Goal: Task Accomplishment & Management: Manage account settings

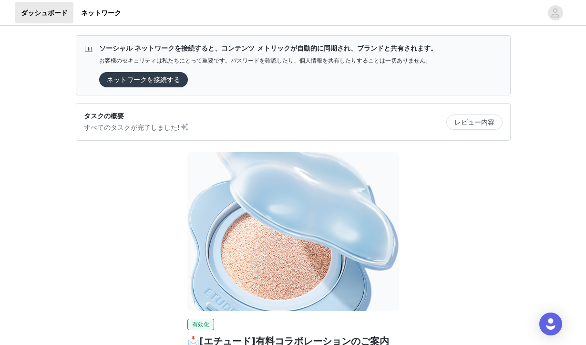
click at [140, 185] on div "有効化 📩[エチュード]有料コラボレーションのご案内 💕 ETUDE キャンペーンにご参加いただき、誠にありがとうございます。💕 以下のご案内に従っていただき…" at bounding box center [293, 285] width 446 height 278
click at [153, 81] on button "ネットワークを接続する" at bounding box center [143, 79] width 89 height 15
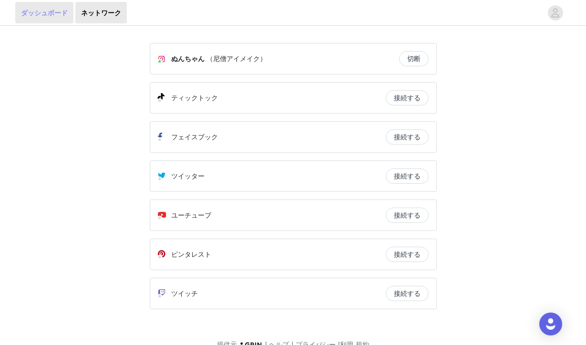
click at [53, 10] on font "ダッシュボード" at bounding box center [44, 13] width 47 height 8
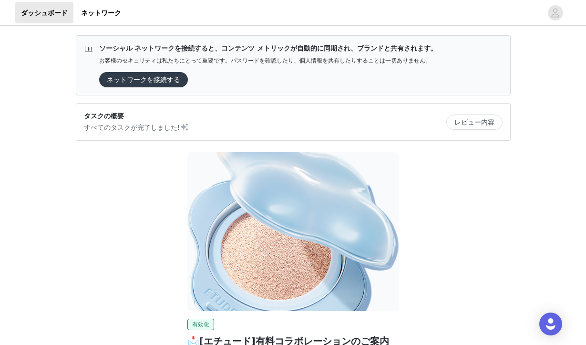
click at [129, 81] on button "ネットワークを接続する" at bounding box center [143, 79] width 89 height 15
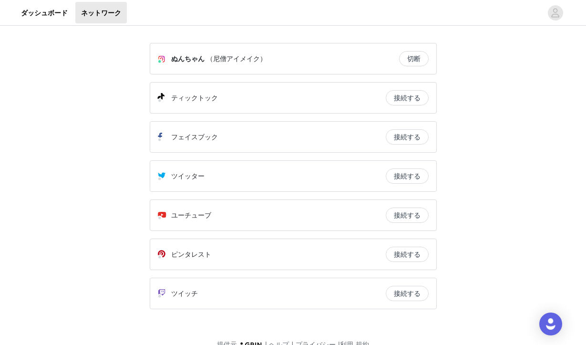
scroll to position [16, 0]
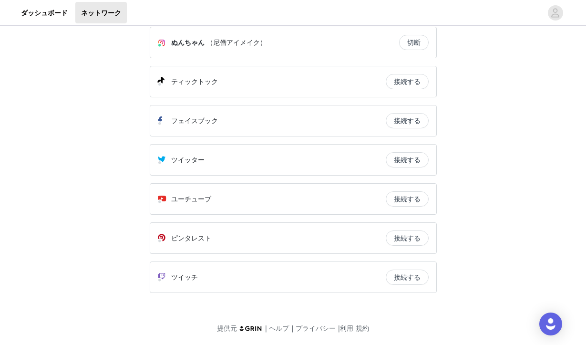
click at [224, 77] on div "ティックトック" at bounding box center [272, 81] width 228 height 11
click at [405, 80] on button "接続する" at bounding box center [407, 81] width 43 height 15
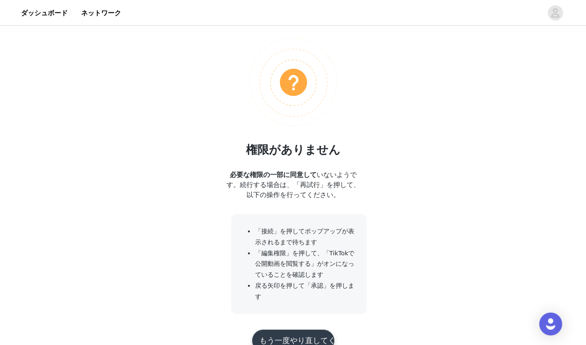
scroll to position [91, 0]
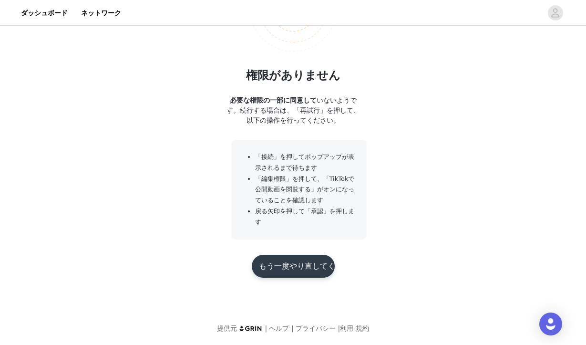
click at [286, 270] on button "もう一度やり直してください" at bounding box center [293, 266] width 83 height 23
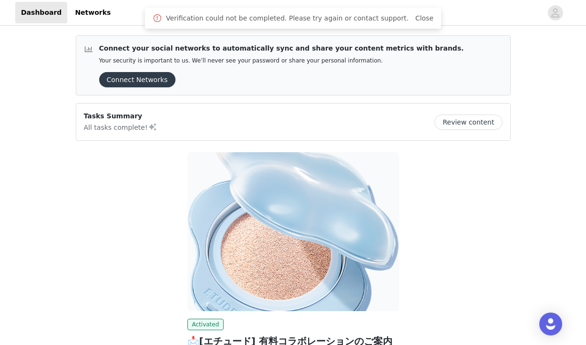
click at [484, 123] on button "Review content" at bounding box center [468, 121] width 68 height 15
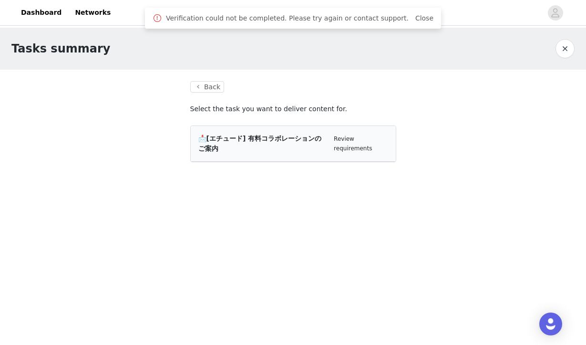
click at [314, 147] on div "📩[エチュード] 有料コラボレーションのご案内" at bounding box center [262, 143] width 128 height 20
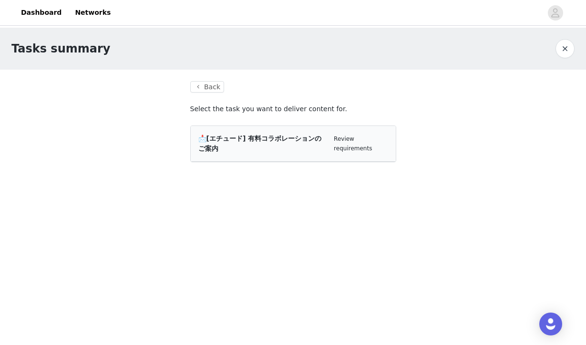
click at [248, 141] on span "📩[エチュード] 有料コラボレーションのご案内" at bounding box center [259, 143] width 123 height 18
click at [347, 140] on link "Review requirements" at bounding box center [353, 143] width 38 height 16
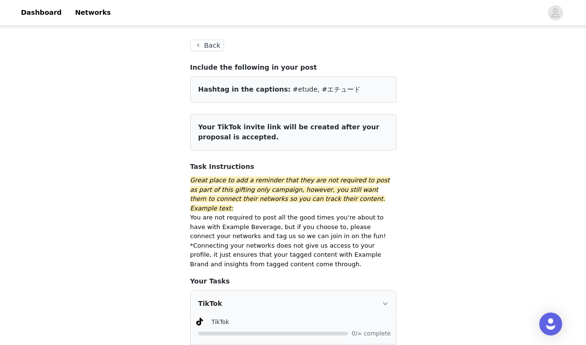
scroll to position [4, 0]
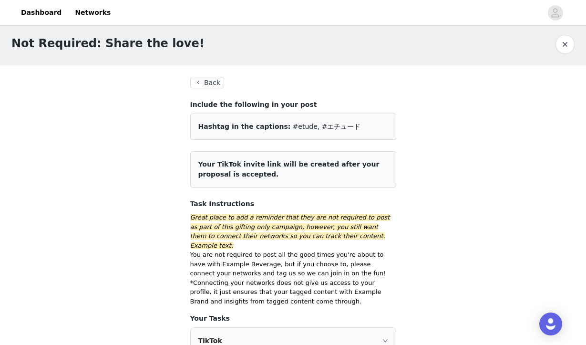
click at [211, 84] on button "Back" at bounding box center [207, 82] width 34 height 11
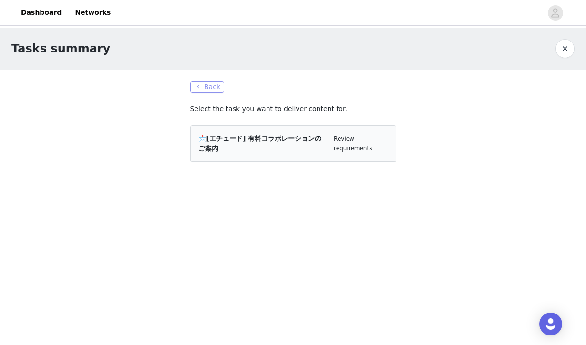
click at [211, 84] on button "Back" at bounding box center [207, 86] width 34 height 11
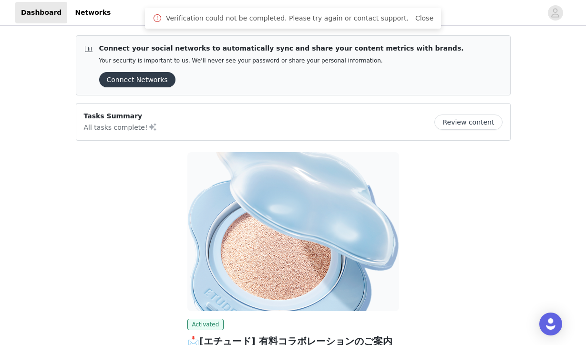
click at [148, 77] on button "Connect Networks" at bounding box center [137, 79] width 76 height 15
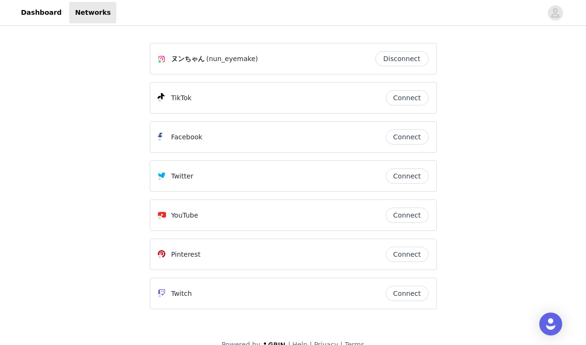
click at [406, 100] on button "Connect" at bounding box center [407, 97] width 43 height 15
click at [392, 58] on button "Disconnect" at bounding box center [401, 58] width 53 height 15
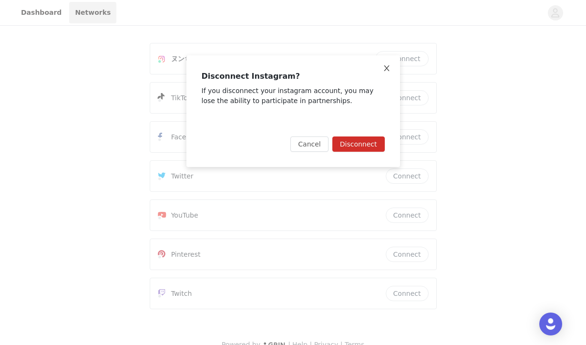
click at [388, 67] on icon "icon: close" at bounding box center [387, 68] width 8 height 8
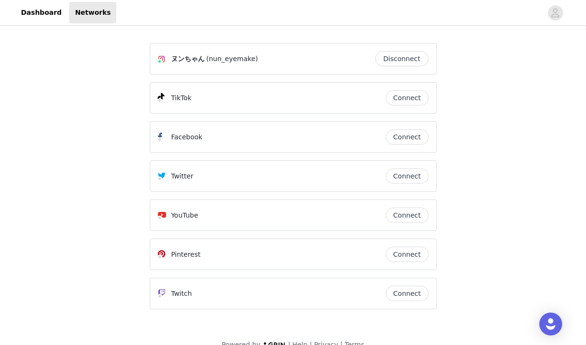
click at [176, 56] on span "ヌンちゃん" at bounding box center [187, 59] width 33 height 10
click at [161, 59] on img at bounding box center [162, 59] width 8 height 8
click at [172, 58] on span "ヌンちゃん" at bounding box center [187, 59] width 33 height 10
click at [187, 60] on span "ヌンちゃん" at bounding box center [187, 59] width 33 height 10
click at [402, 58] on button "Disconnect" at bounding box center [401, 58] width 53 height 15
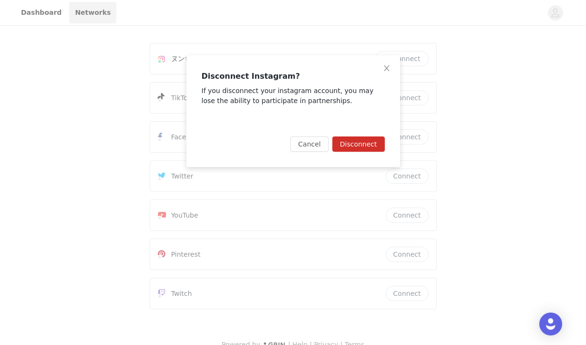
click at [364, 142] on button "Disconnect" at bounding box center [358, 143] width 52 height 15
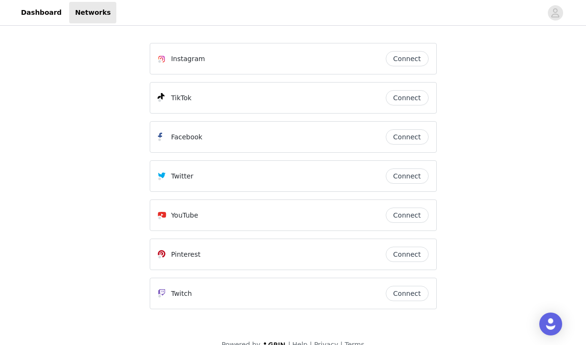
click at [400, 58] on button "Connect" at bounding box center [407, 58] width 43 height 15
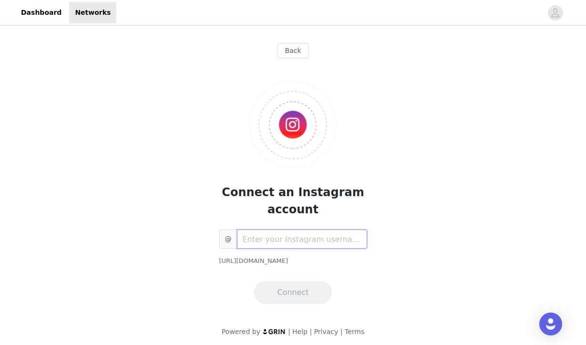
click at [258, 238] on input "text" at bounding box center [302, 238] width 130 height 19
click at [254, 239] on input "text" at bounding box center [302, 238] width 130 height 19
paste input "nun_eyemake"
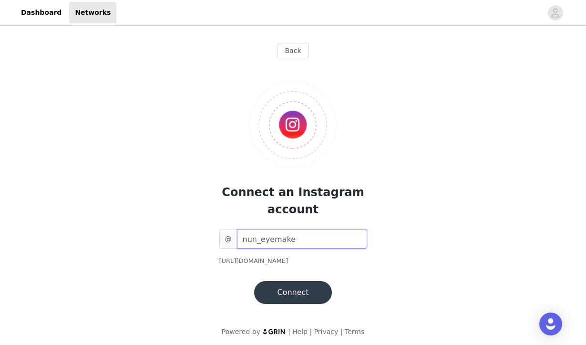
type input "nun_eyemake"
click at [274, 297] on button "Connect" at bounding box center [292, 292] width 77 height 23
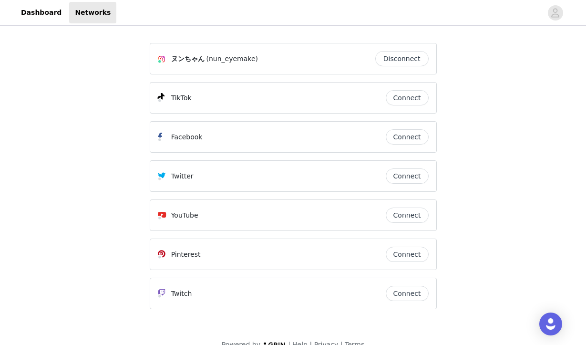
click at [398, 102] on button "Connect" at bounding box center [407, 97] width 43 height 15
click at [44, 12] on link "Dashboard" at bounding box center [41, 12] width 52 height 21
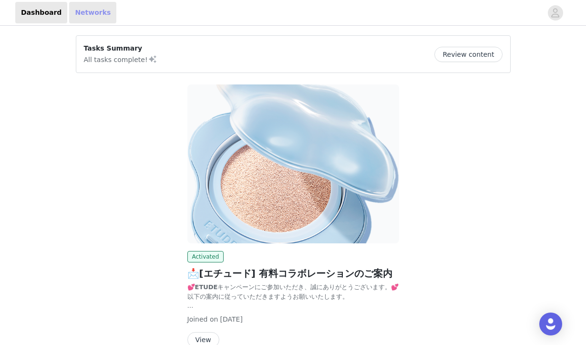
click at [92, 14] on link "Networks" at bounding box center [92, 12] width 47 height 21
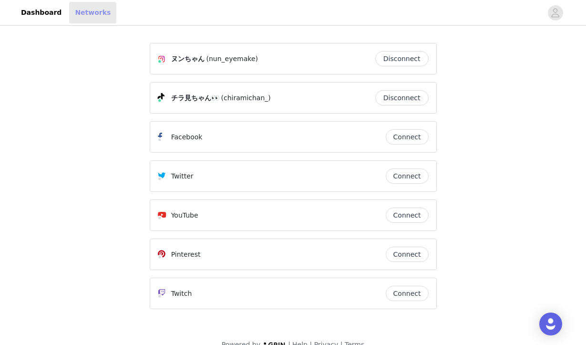
scroll to position [16, 0]
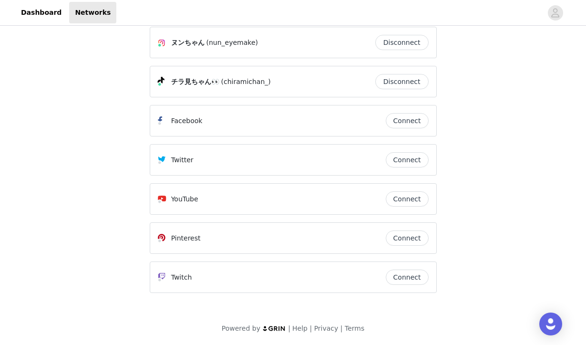
click at [279, 331] on img at bounding box center [274, 328] width 24 height 6
click at [280, 329] on img at bounding box center [274, 328] width 24 height 6
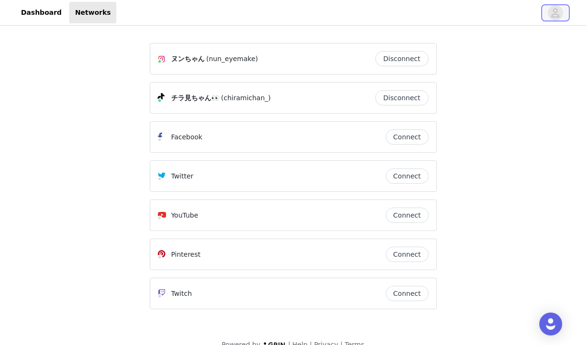
click at [561, 12] on span "button" at bounding box center [555, 12] width 15 height 15
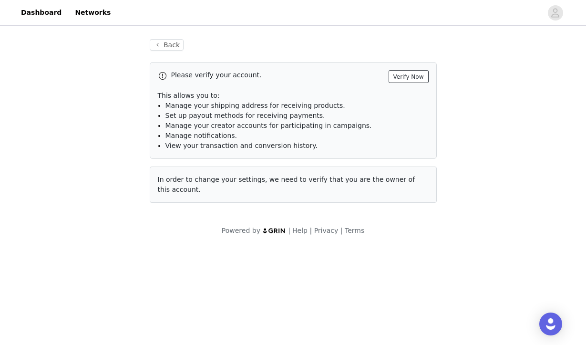
click at [408, 76] on button "Verify Now" at bounding box center [408, 76] width 40 height 13
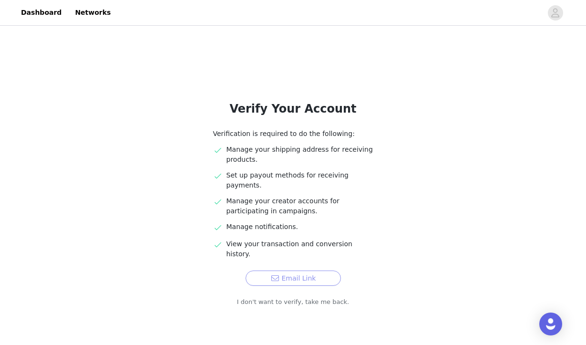
click at [265, 270] on button "Email Link" at bounding box center [292, 277] width 95 height 15
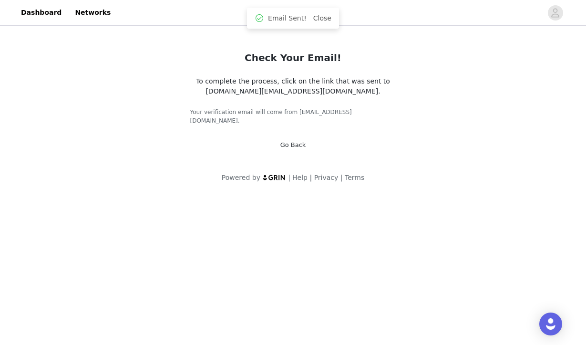
click at [289, 140] on div "Go Back" at bounding box center [293, 145] width 26 height 10
click at [290, 141] on link "Go Back" at bounding box center [293, 144] width 26 height 7
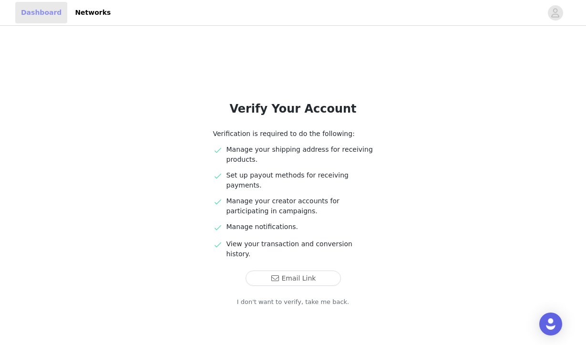
click at [33, 7] on link "Dashboard" at bounding box center [41, 12] width 52 height 21
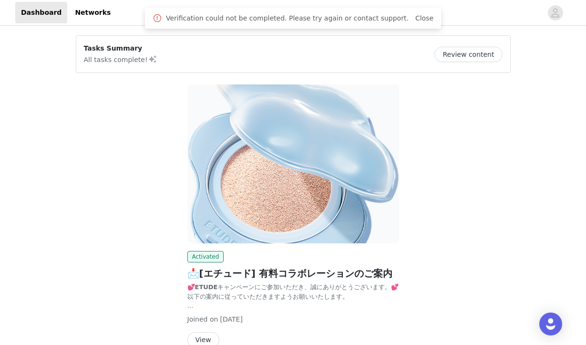
click at [164, 57] on div "Tasks Summary All tasks complete! Review content" at bounding box center [293, 53] width 418 height 21
click at [439, 60] on div "Review content" at bounding box center [468, 54] width 68 height 15
click at [450, 59] on button "Review content" at bounding box center [468, 54] width 68 height 15
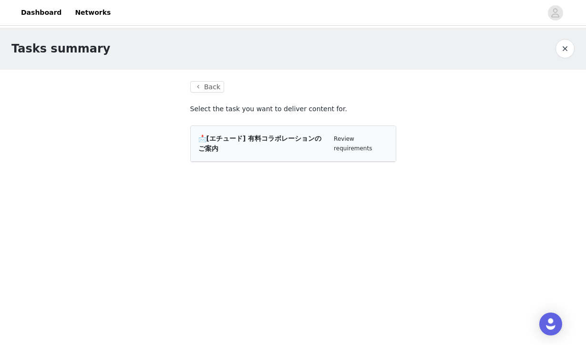
click at [366, 144] on div "Review requirements" at bounding box center [361, 143] width 54 height 19
click at [316, 138] on span "📩[エチュード] 有料コラボレーションのご案内" at bounding box center [259, 143] width 123 height 18
click at [345, 143] on div "Review requirements" at bounding box center [361, 143] width 54 height 19
click at [345, 151] on link "Review requirements" at bounding box center [353, 143] width 38 height 16
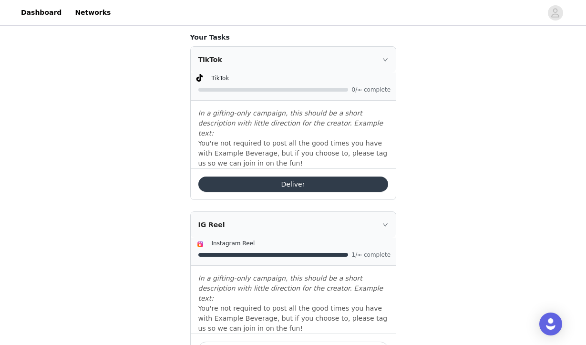
scroll to position [280, 0]
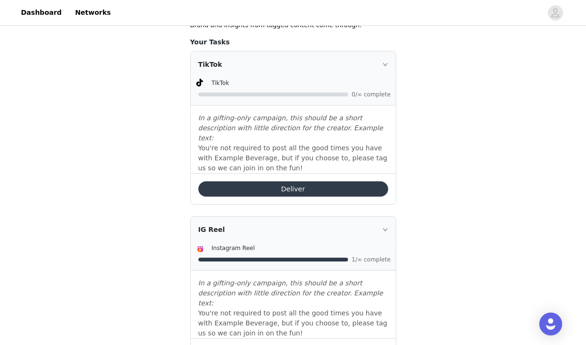
click at [273, 181] on button "Deliver" at bounding box center [293, 188] width 190 height 15
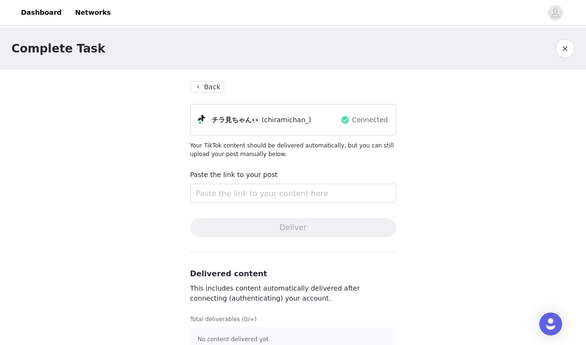
click at [205, 87] on button "Back" at bounding box center [207, 86] width 34 height 11
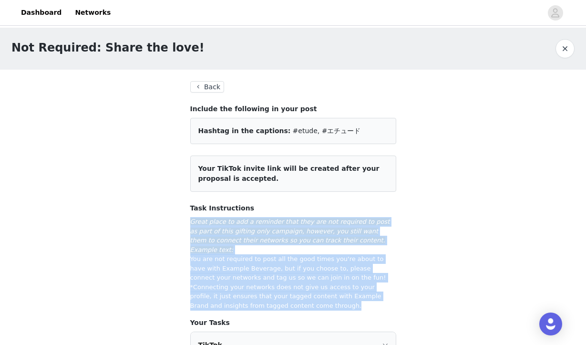
drag, startPoint x: 256, startPoint y: 296, endPoint x: 188, endPoint y: 222, distance: 100.5
copy div "Great place to add a reminder that they are not required to post as part of thi…"
click at [57, 13] on link "Dashboard" at bounding box center [41, 12] width 52 height 21
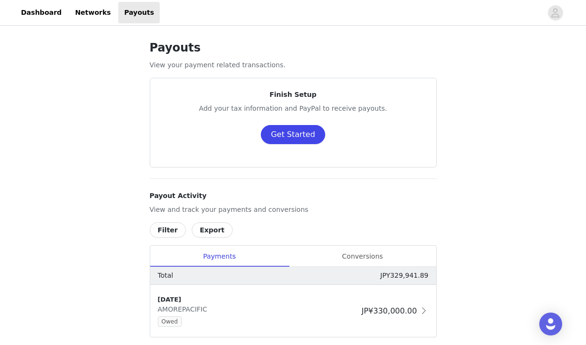
click at [298, 136] on button "Get Started" at bounding box center [293, 134] width 64 height 19
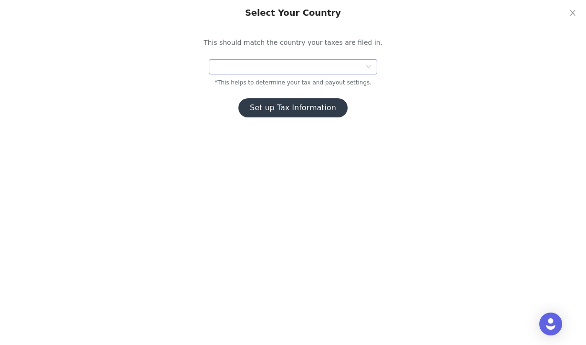
click at [312, 67] on div at bounding box center [289, 67] width 150 height 14
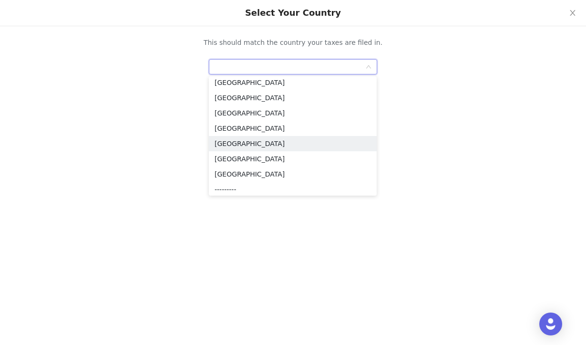
scroll to position [96, 0]
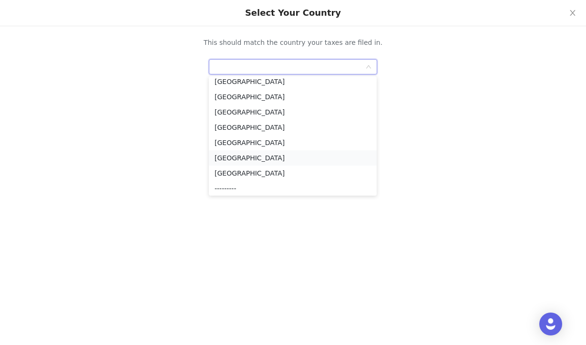
click at [286, 153] on li "Japan" at bounding box center [293, 157] width 168 height 15
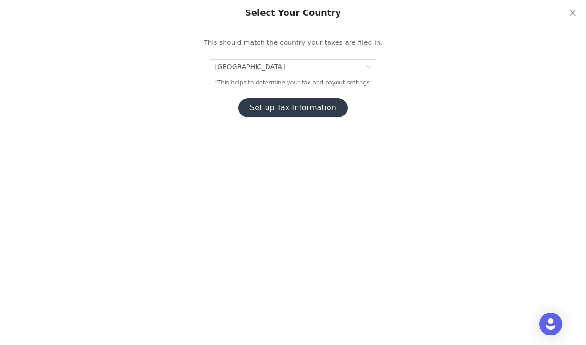
click at [289, 107] on button "Set up Tax Information" at bounding box center [292, 107] width 109 height 19
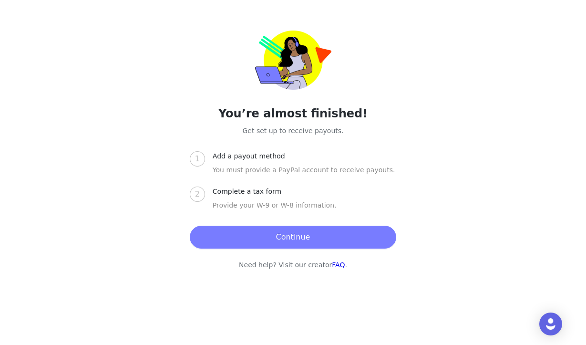
click at [200, 163] on div "1" at bounding box center [197, 158] width 15 height 15
click at [257, 236] on button "Continue" at bounding box center [293, 236] width 206 height 23
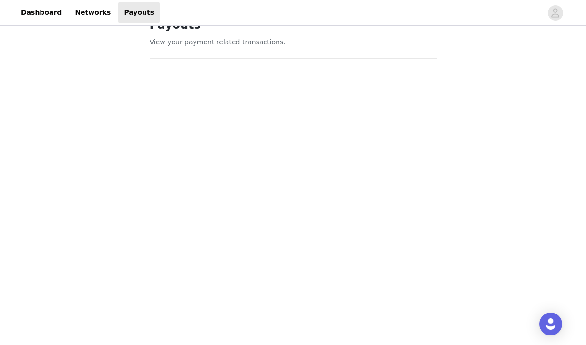
scroll to position [0, 0]
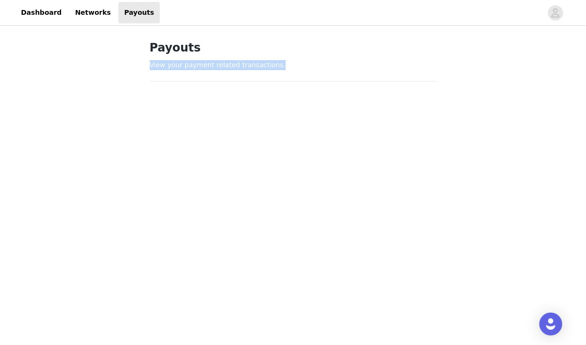
drag, startPoint x: 276, startPoint y: 65, endPoint x: 146, endPoint y: 69, distance: 130.7
click at [146, 69] on div "Payouts View your payment related transactions. Payout Activity View and track …" at bounding box center [293, 305] width 310 height 555
copy p "View your payment related transactions."
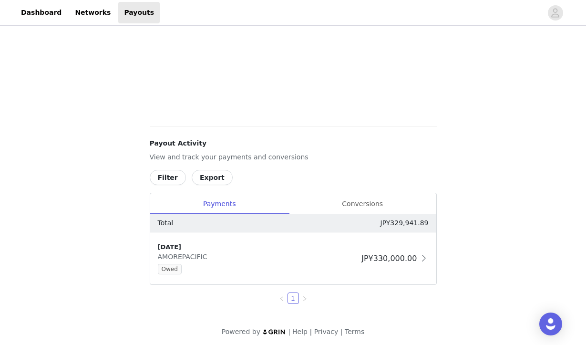
scroll to position [271, 0]
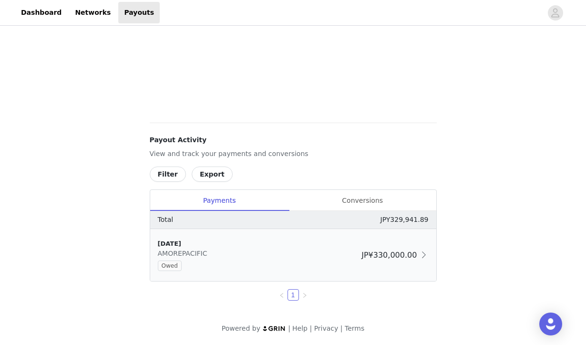
click at [205, 247] on div "[DATE]" at bounding box center [258, 244] width 200 height 10
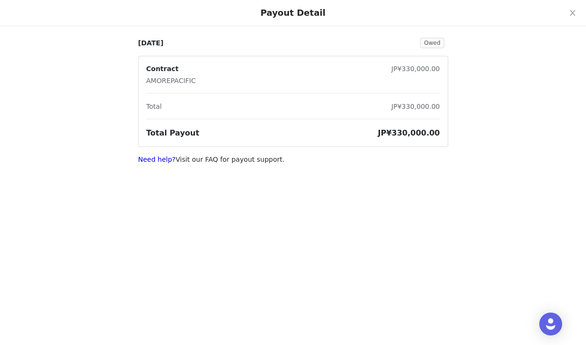
scroll to position [25, 0]
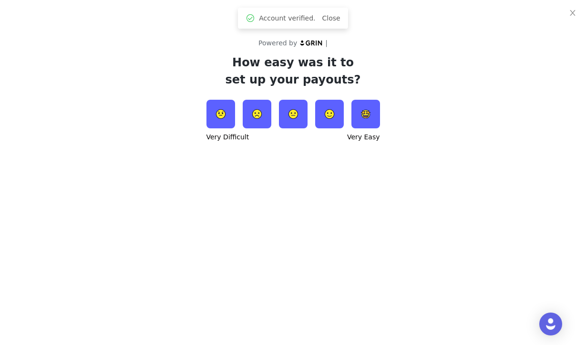
click at [294, 114] on img at bounding box center [293, 114] width 29 height 29
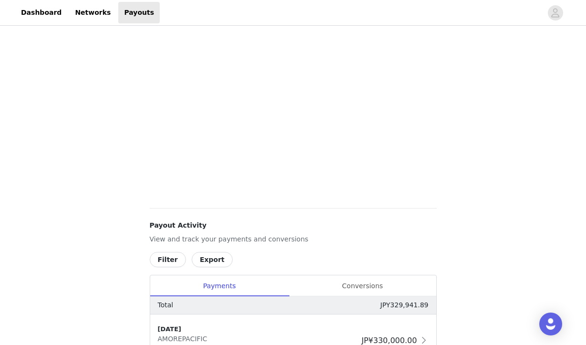
scroll to position [271, 0]
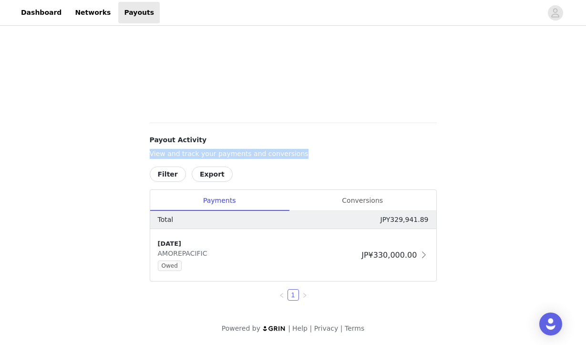
drag, startPoint x: 317, startPoint y: 156, endPoint x: 148, endPoint y: 153, distance: 168.7
click at [147, 153] on div "Payouts View your payment related transactions. Payout Activity View and track …" at bounding box center [293, 33] width 310 height 555
copy p "View and track your payments and conversions"
click at [177, 267] on span "Owed" at bounding box center [170, 265] width 24 height 10
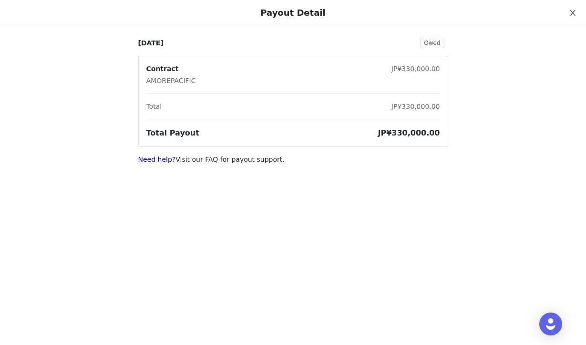
click at [573, 15] on icon "icon: close" at bounding box center [573, 13] width 8 height 8
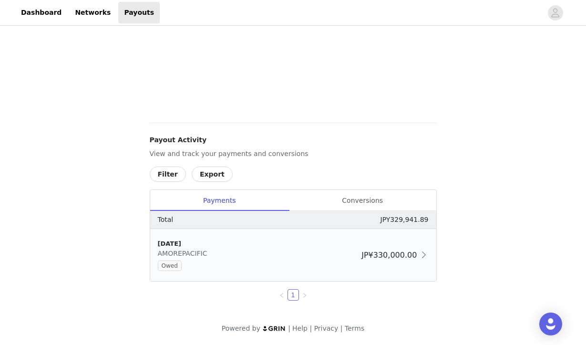
scroll to position [266, 0]
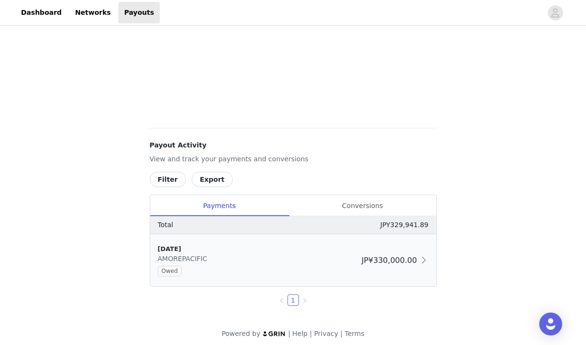
click at [414, 259] on span "JP¥330,000.00" at bounding box center [388, 259] width 55 height 9
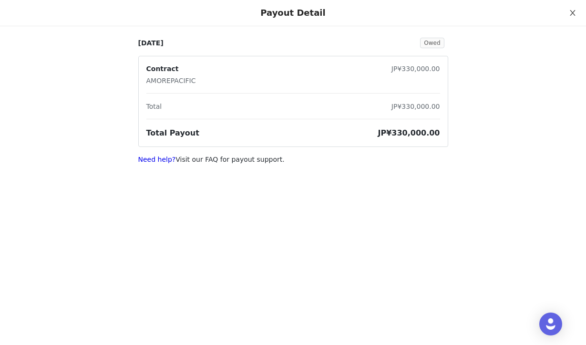
click at [569, 12] on icon "icon: close" at bounding box center [573, 13] width 8 height 8
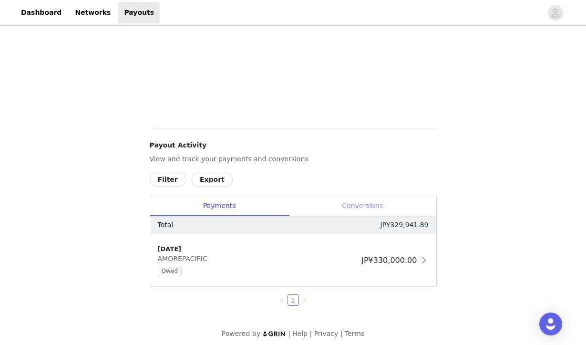
click at [354, 208] on div "Conversions" at bounding box center [362, 205] width 147 height 21
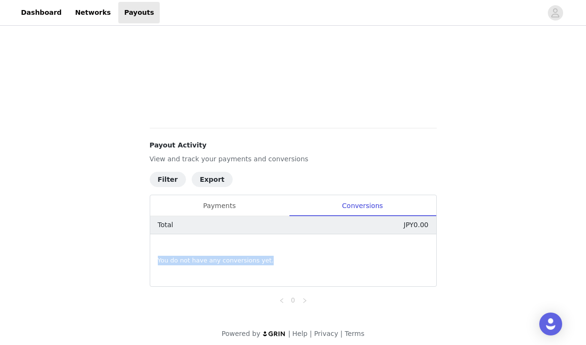
drag, startPoint x: 255, startPoint y: 259, endPoint x: 144, endPoint y: 259, distance: 110.6
click at [144, 259] on div "Payouts View your payment related transactions. Payout Activity View and track …" at bounding box center [293, 39] width 310 height 555
copy span "You do not have any conversions yet."
click at [234, 206] on div "Payments" at bounding box center [219, 205] width 139 height 21
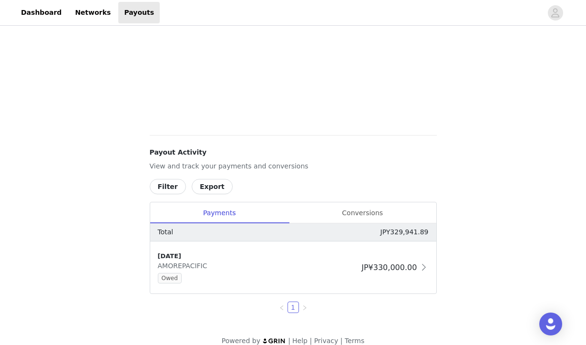
scroll to position [271, 0]
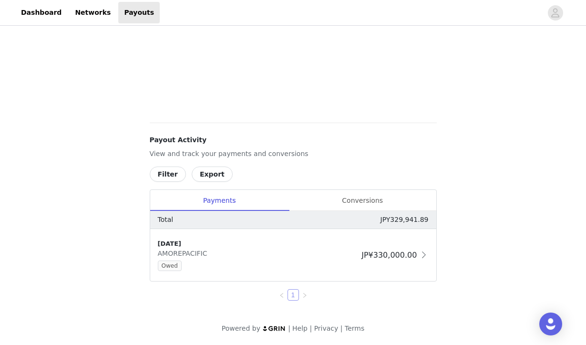
click at [287, 294] on li "1" at bounding box center [292, 294] width 11 height 11
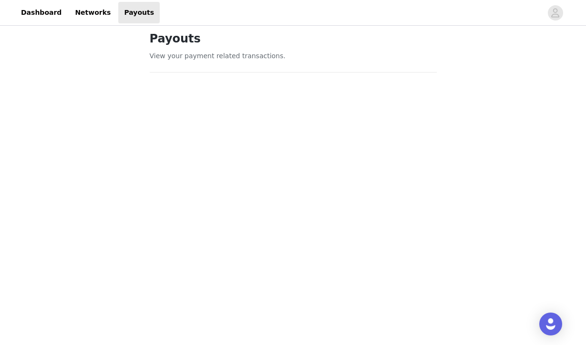
scroll to position [0, 0]
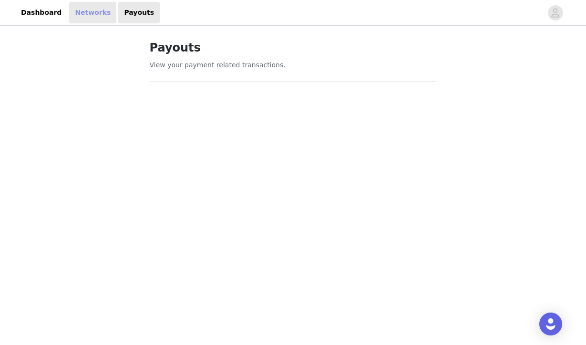
click at [84, 17] on link "Networks" at bounding box center [92, 12] width 47 height 21
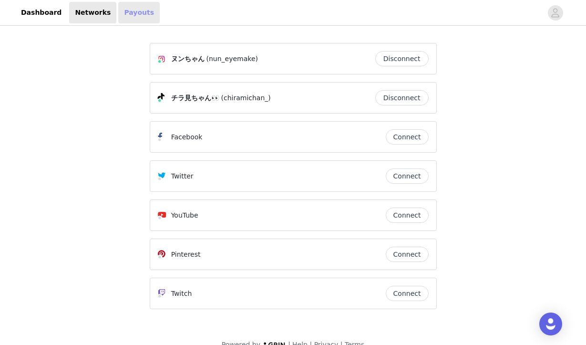
click at [118, 11] on link "Payouts" at bounding box center [138, 12] width 41 height 21
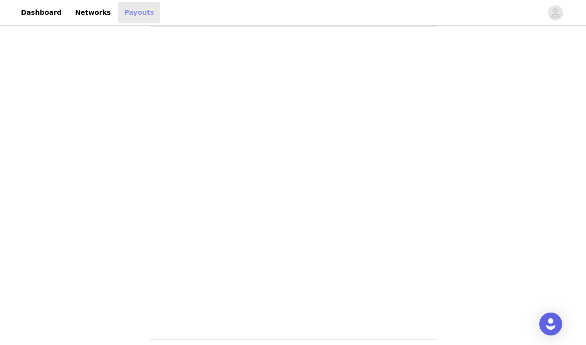
scroll to position [55, 0]
click at [91, 15] on link "Networks" at bounding box center [92, 12] width 47 height 21
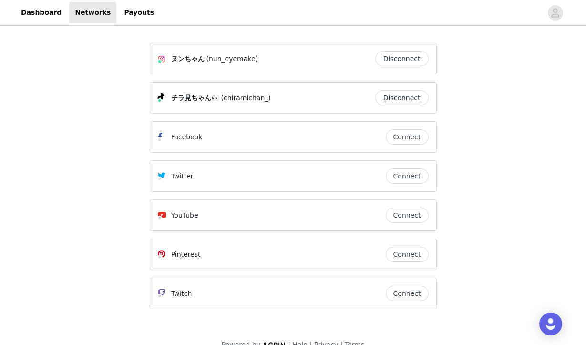
click at [418, 101] on button "Disconnect" at bounding box center [401, 97] width 53 height 15
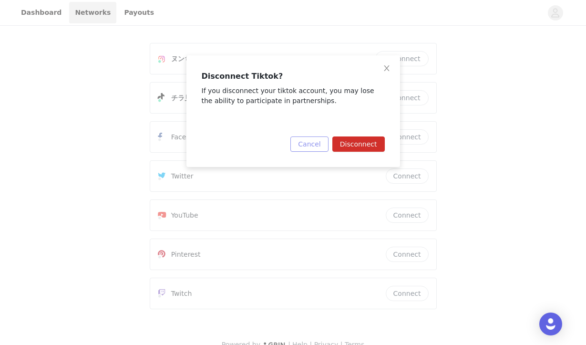
click at [321, 144] on button "Cancel" at bounding box center [309, 143] width 38 height 15
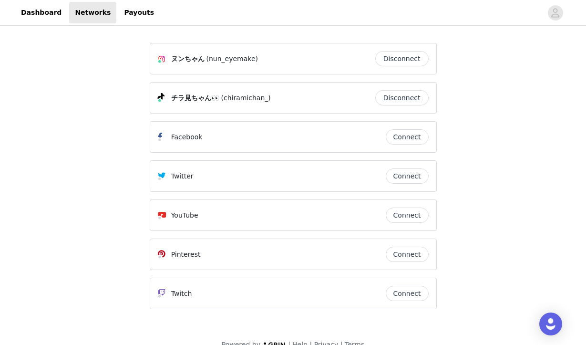
click at [406, 98] on button "Disconnect" at bounding box center [401, 97] width 53 height 15
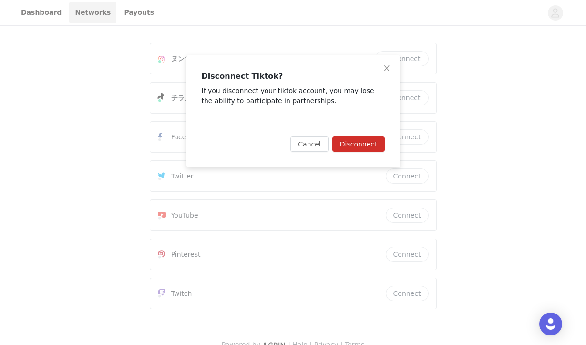
click at [366, 143] on button "Disconnect" at bounding box center [358, 143] width 52 height 15
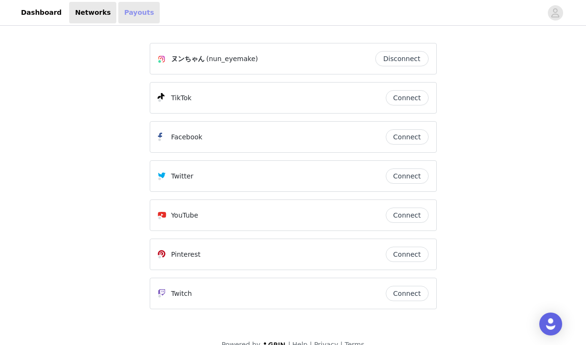
click at [132, 14] on link "Payouts" at bounding box center [138, 12] width 41 height 21
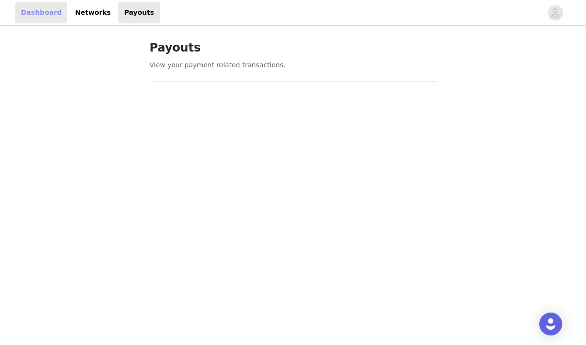
click at [43, 9] on link "Dashboard" at bounding box center [41, 12] width 52 height 21
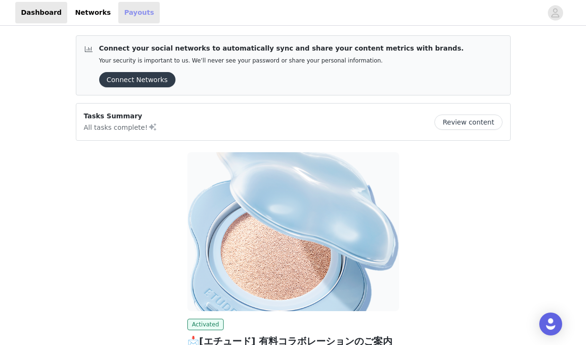
click at [122, 23] on link "Payouts" at bounding box center [138, 12] width 41 height 21
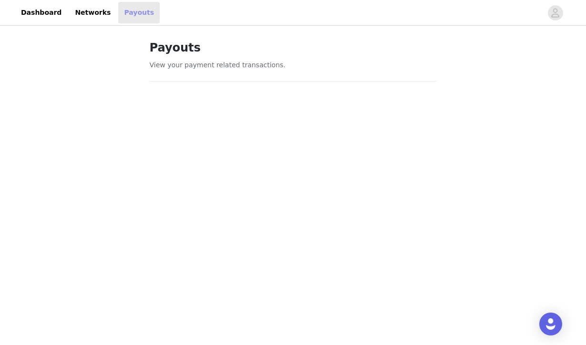
drag, startPoint x: 142, startPoint y: 13, endPoint x: 110, endPoint y: 13, distance: 31.5
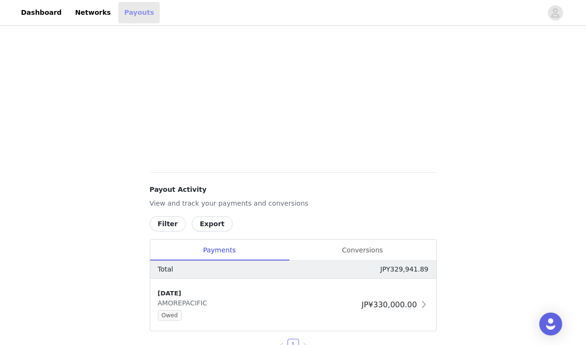
scroll to position [271, 0]
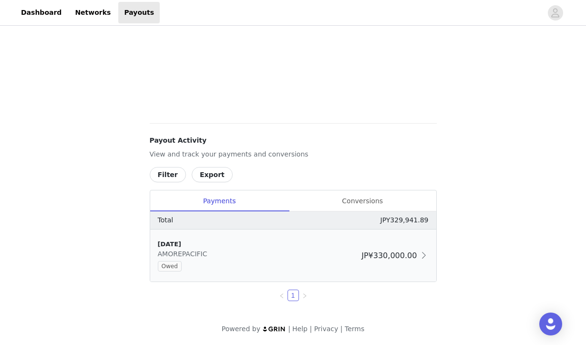
click at [386, 256] on span "JP¥330,000.00" at bounding box center [388, 255] width 55 height 9
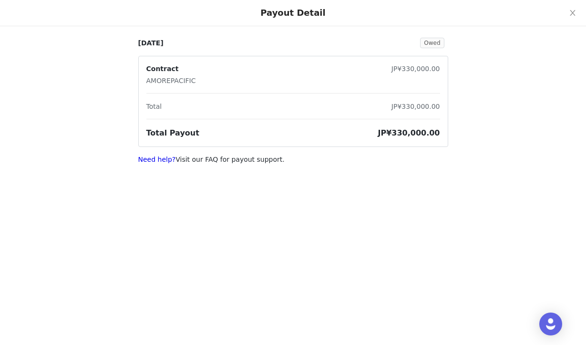
scroll to position [0, 0]
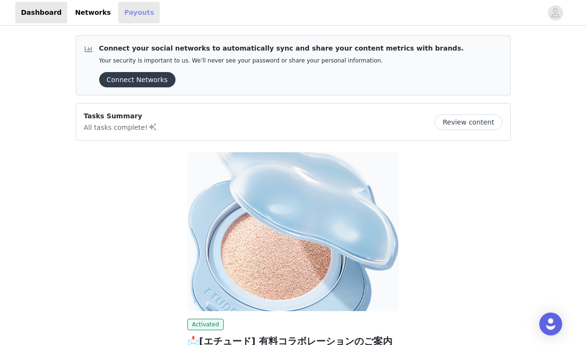
click at [124, 18] on link "Payouts" at bounding box center [138, 12] width 41 height 21
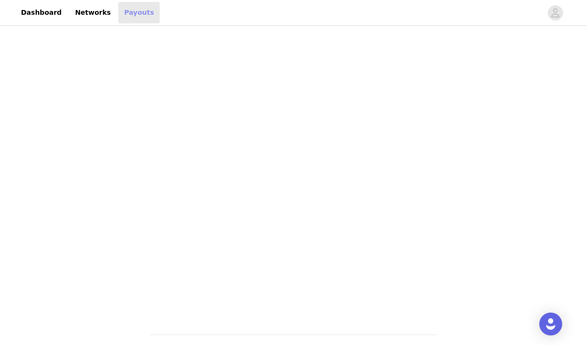
scroll to position [73, 0]
click at [556, 16] on icon "avatar" at bounding box center [555, 12] width 9 height 15
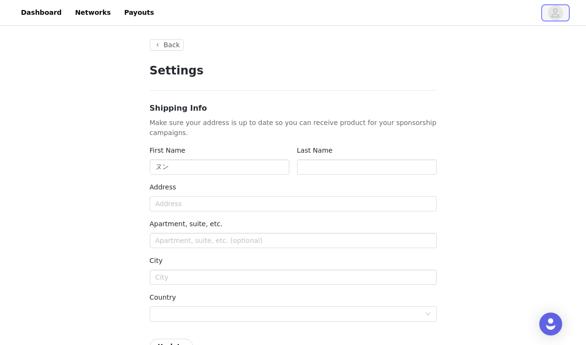
type input "+1 ([GEOGRAPHIC_DATA])"
click at [126, 11] on link "Payouts" at bounding box center [138, 12] width 41 height 21
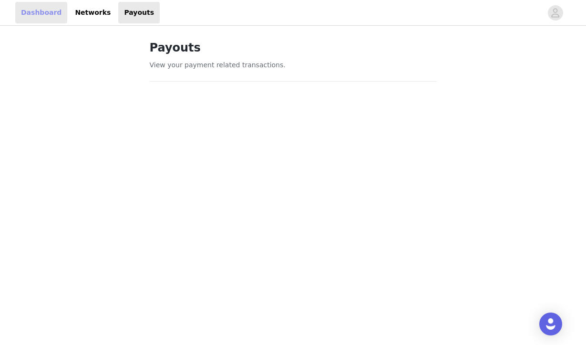
click at [52, 13] on link "Dashboard" at bounding box center [41, 12] width 52 height 21
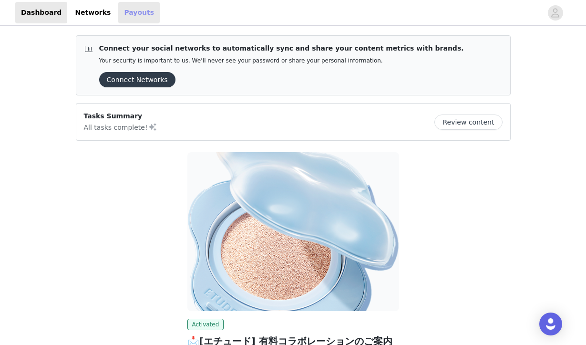
click at [122, 13] on link "Payouts" at bounding box center [138, 12] width 41 height 21
